Goal: Task Accomplishment & Management: Manage account settings

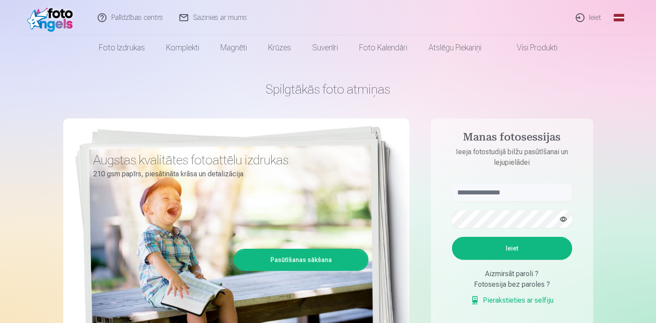
click at [588, 17] on link "Ieiet" at bounding box center [589, 17] width 42 height 35
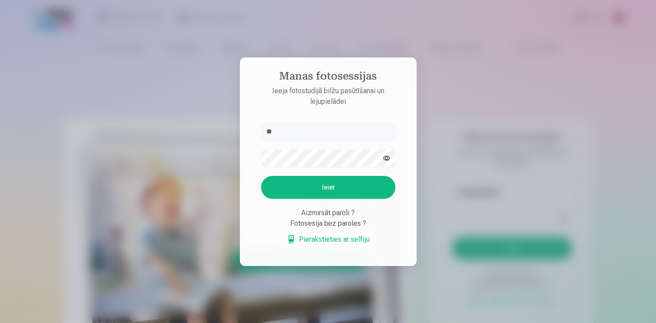
type input "*"
type input "**********"
click at [261, 176] on button "Ieiet" at bounding box center [328, 187] width 134 height 23
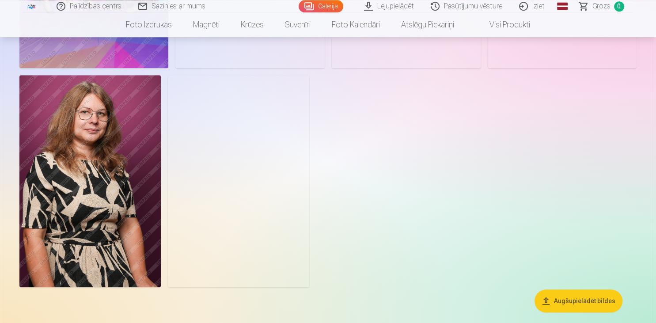
scroll to position [373, 0]
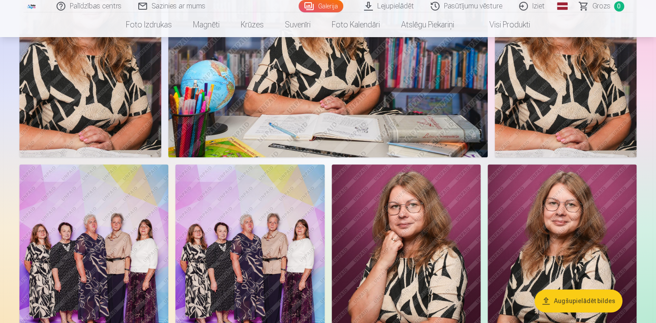
click at [448, 227] on img at bounding box center [406, 276] width 149 height 224
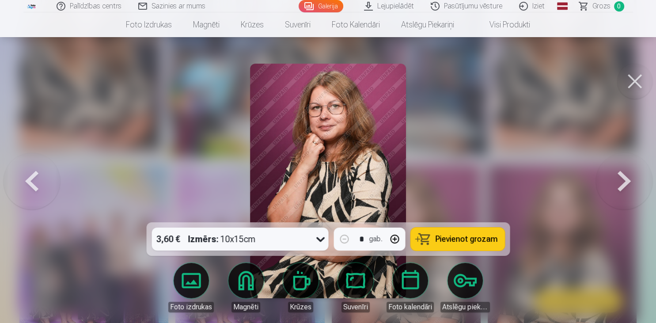
click at [29, 194] on button at bounding box center [32, 181] width 57 height 65
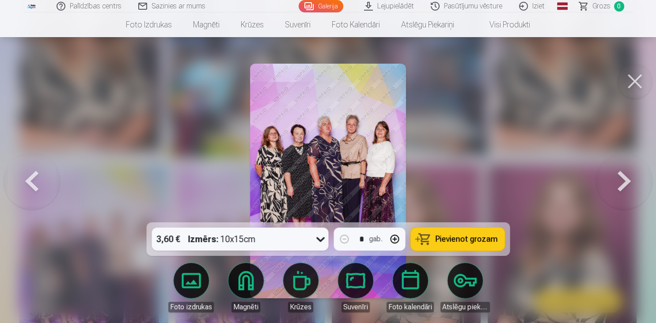
click at [632, 85] on button at bounding box center [635, 81] width 35 height 35
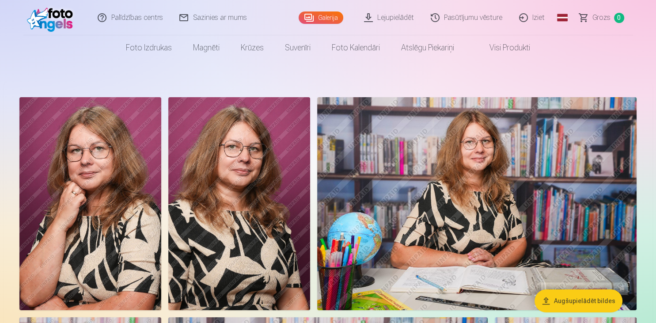
click at [328, 15] on link "Galerija" at bounding box center [321, 17] width 45 height 12
click at [330, 19] on link "Galerija" at bounding box center [321, 17] width 45 height 12
click at [482, 15] on link "Pasūtījumu vēsture" at bounding box center [467, 17] width 88 height 35
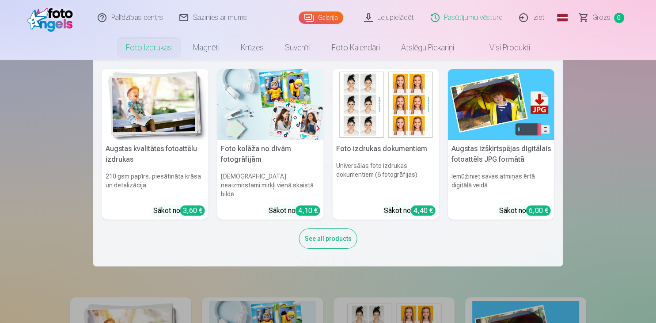
click at [148, 46] on link "Foto izdrukas" at bounding box center [148, 47] width 67 height 25
